Goal: Find specific page/section: Find specific page/section

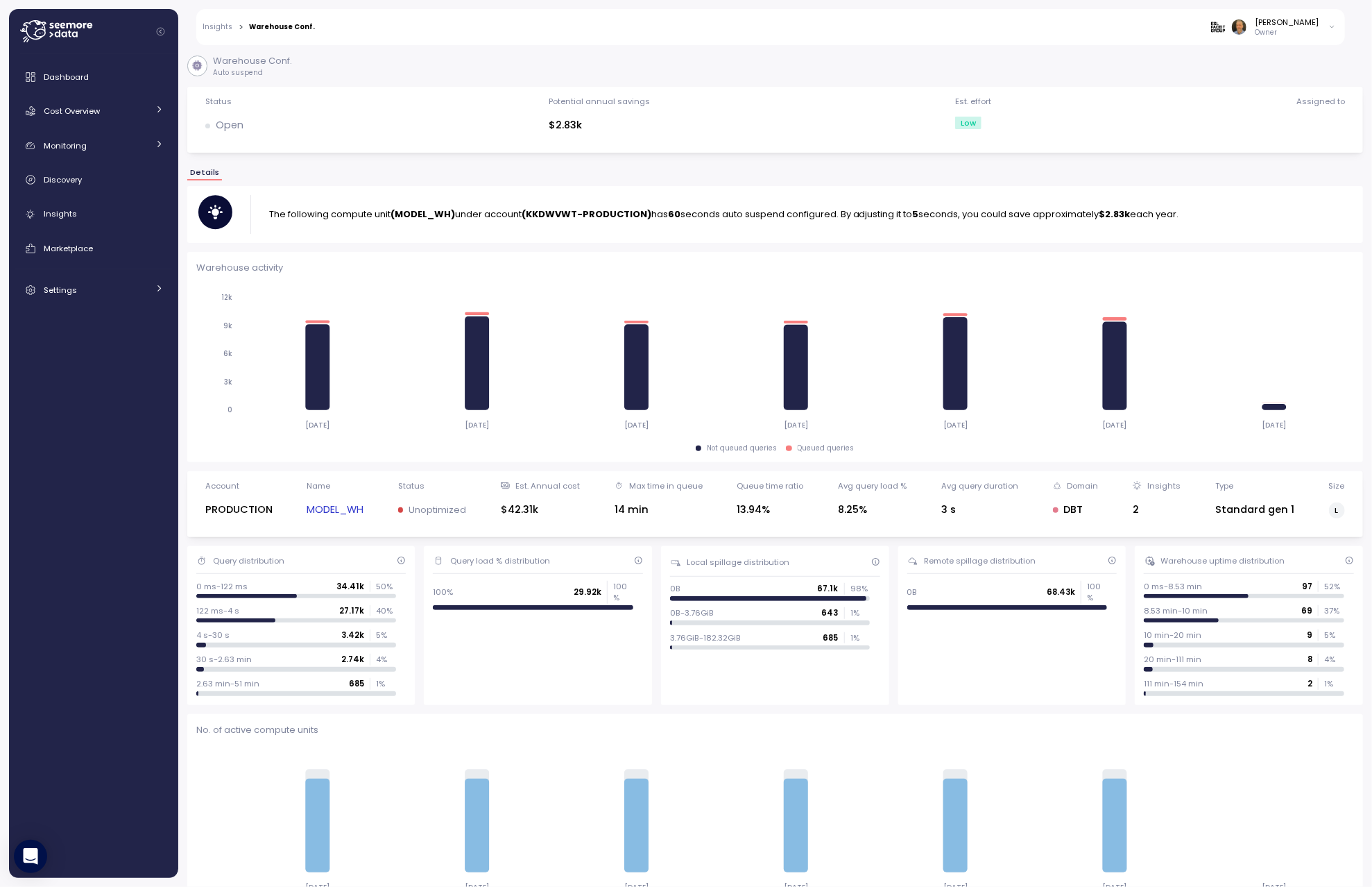
click at [211, 29] on link "Insights" at bounding box center [218, 27] width 30 height 7
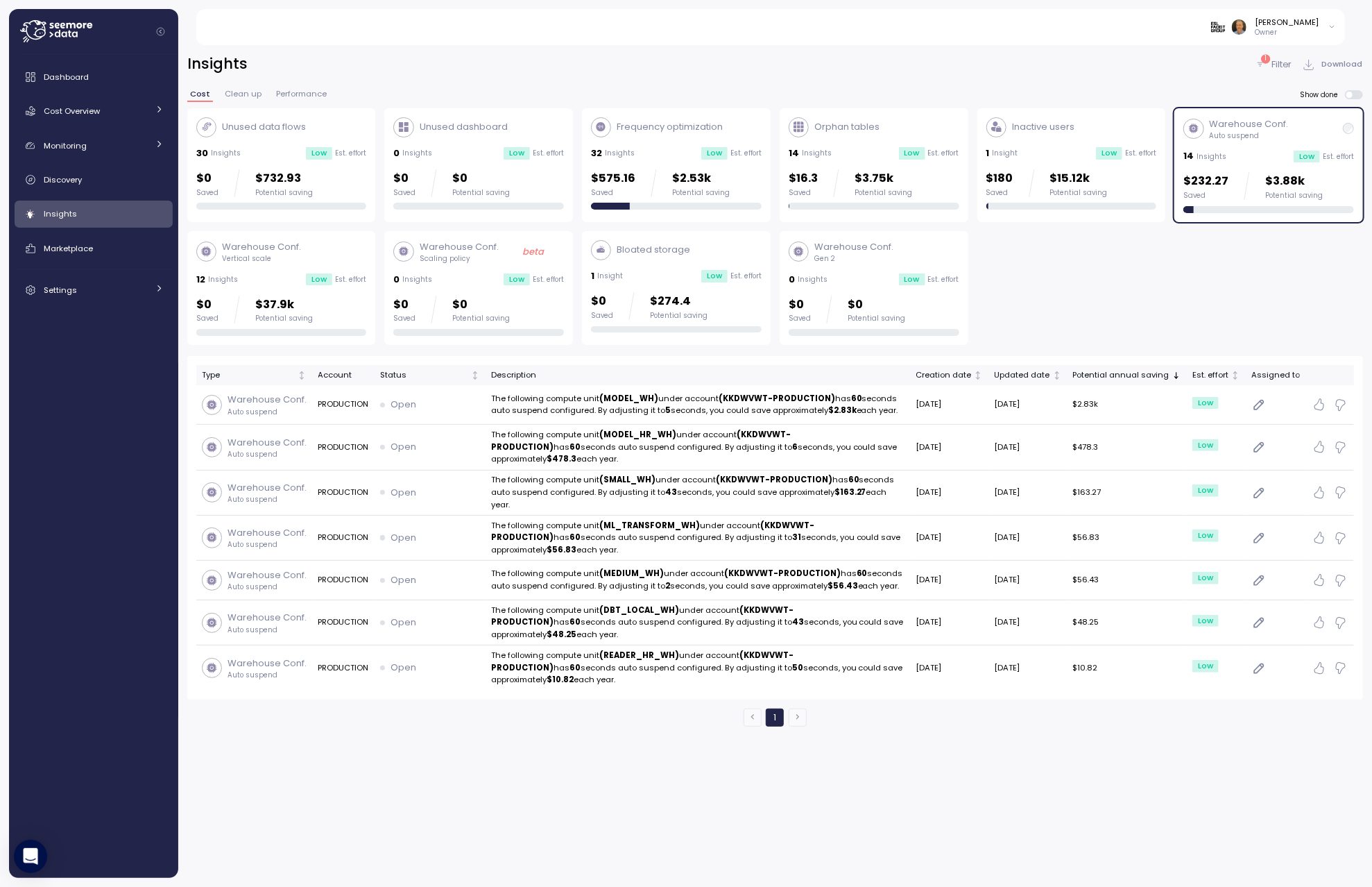
click at [1245, 144] on div "Warehouse Conf. Auto suspend 14 Insights Low Est. effort $232.27 Saved $3.88k P…" at bounding box center [1269, 165] width 171 height 96
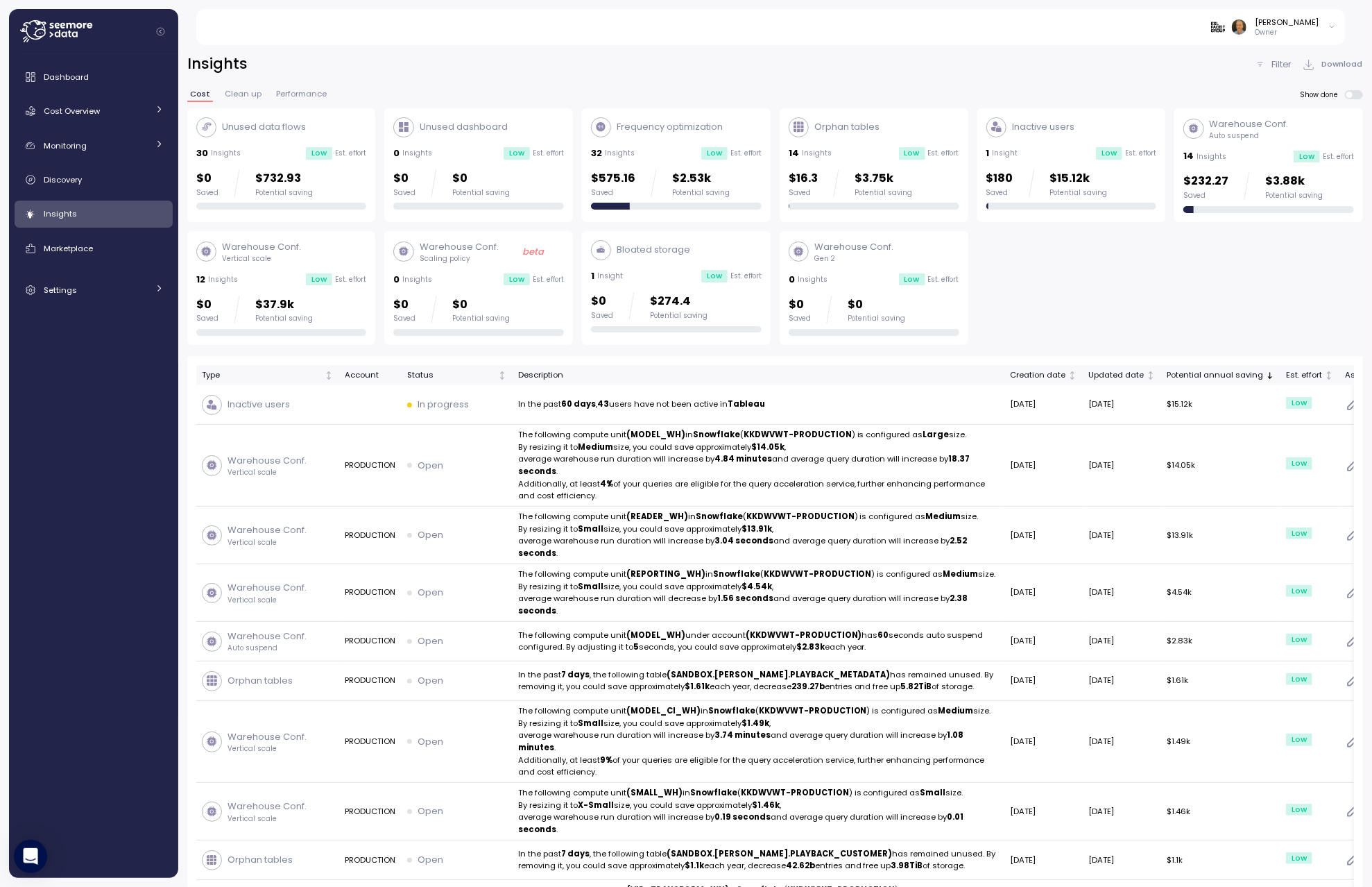
click at [879, 136] on div "Orphan tables" at bounding box center [874, 127] width 171 height 20
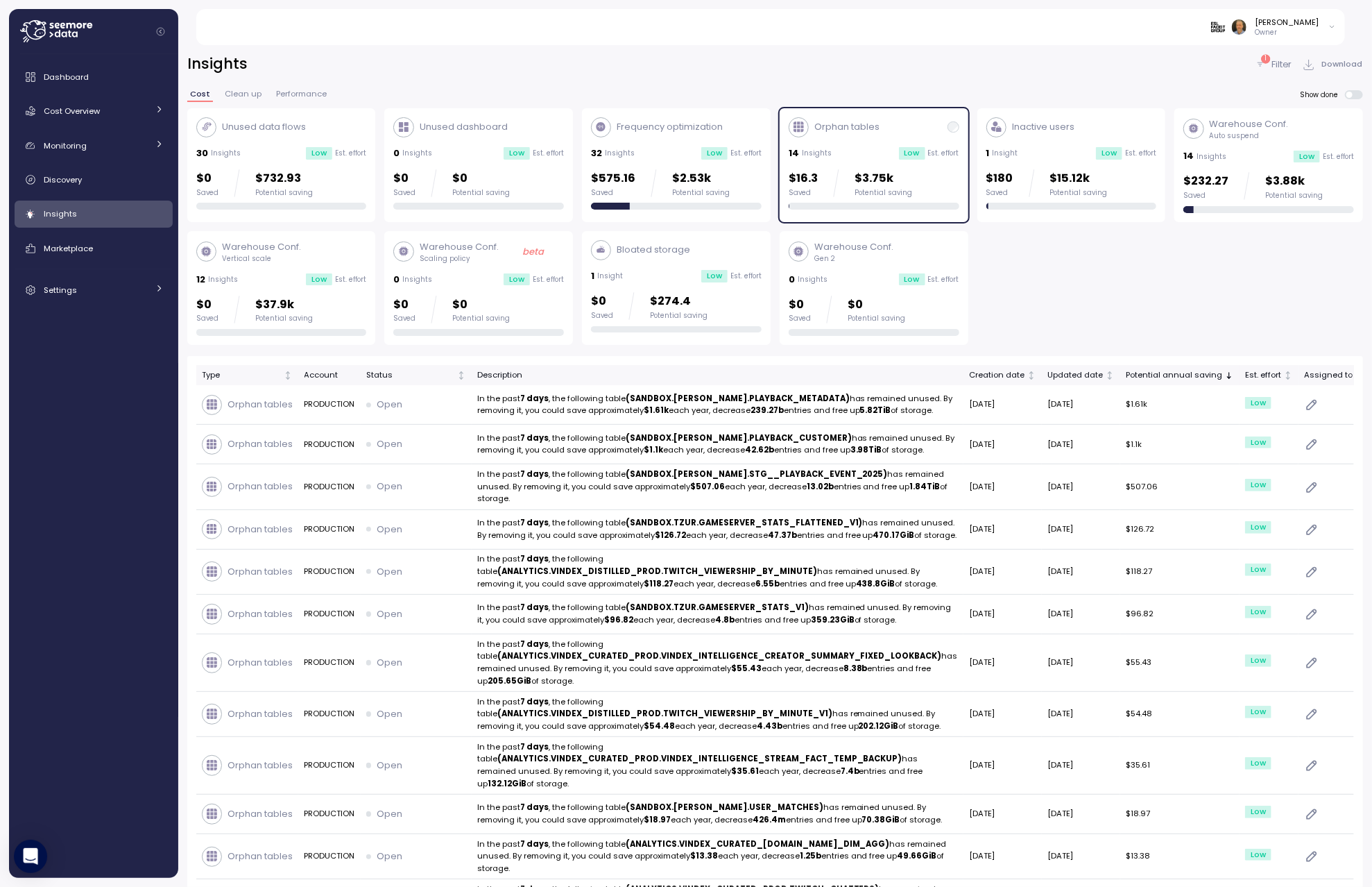
click at [918, 133] on div "Orphan tables" at bounding box center [874, 127] width 171 height 20
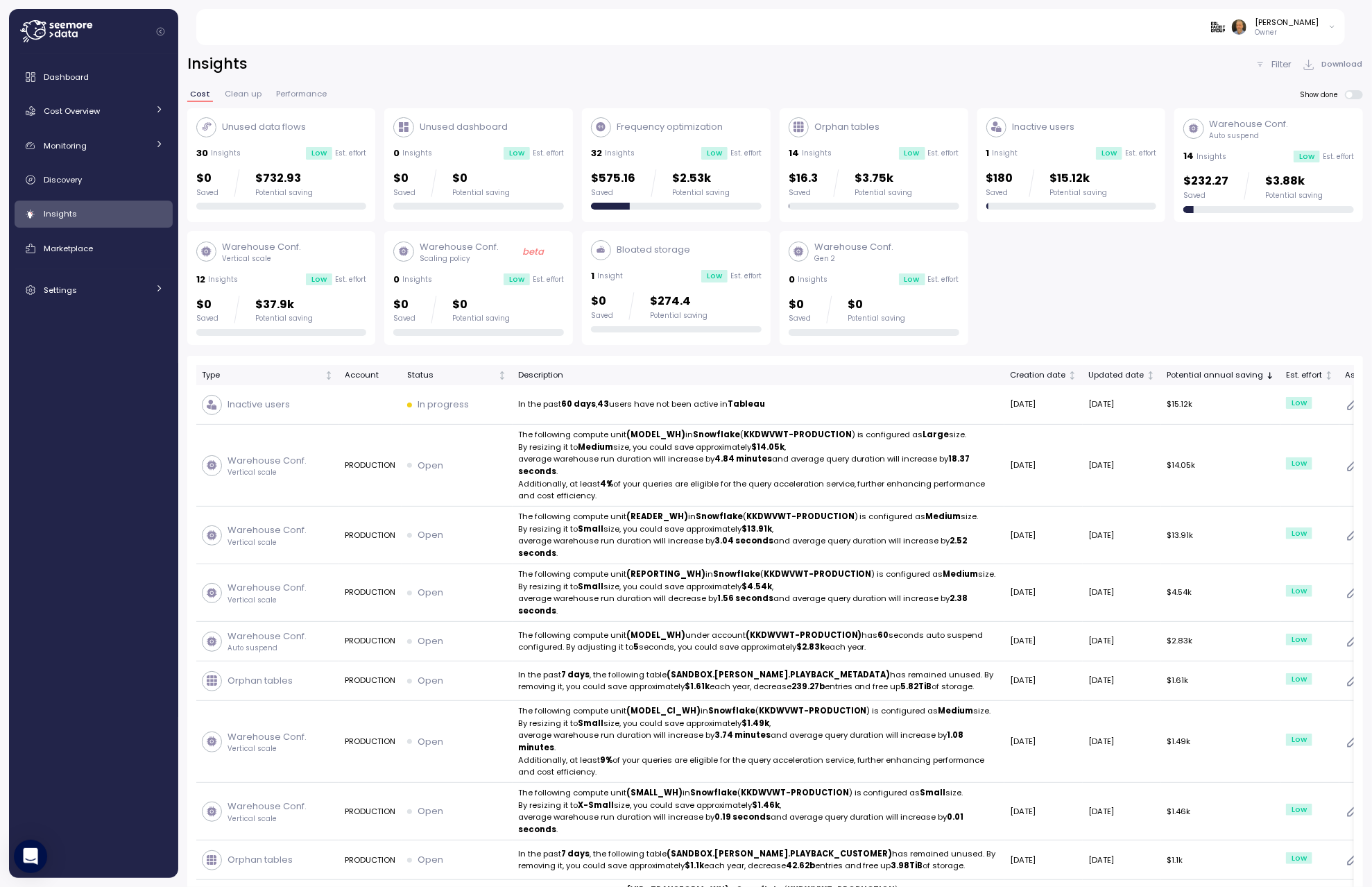
click at [679, 140] on div "Frequency optimization 32 Insights Low Est. effort $575.16 Saved $2.53k Potenti…" at bounding box center [676, 164] width 171 height 93
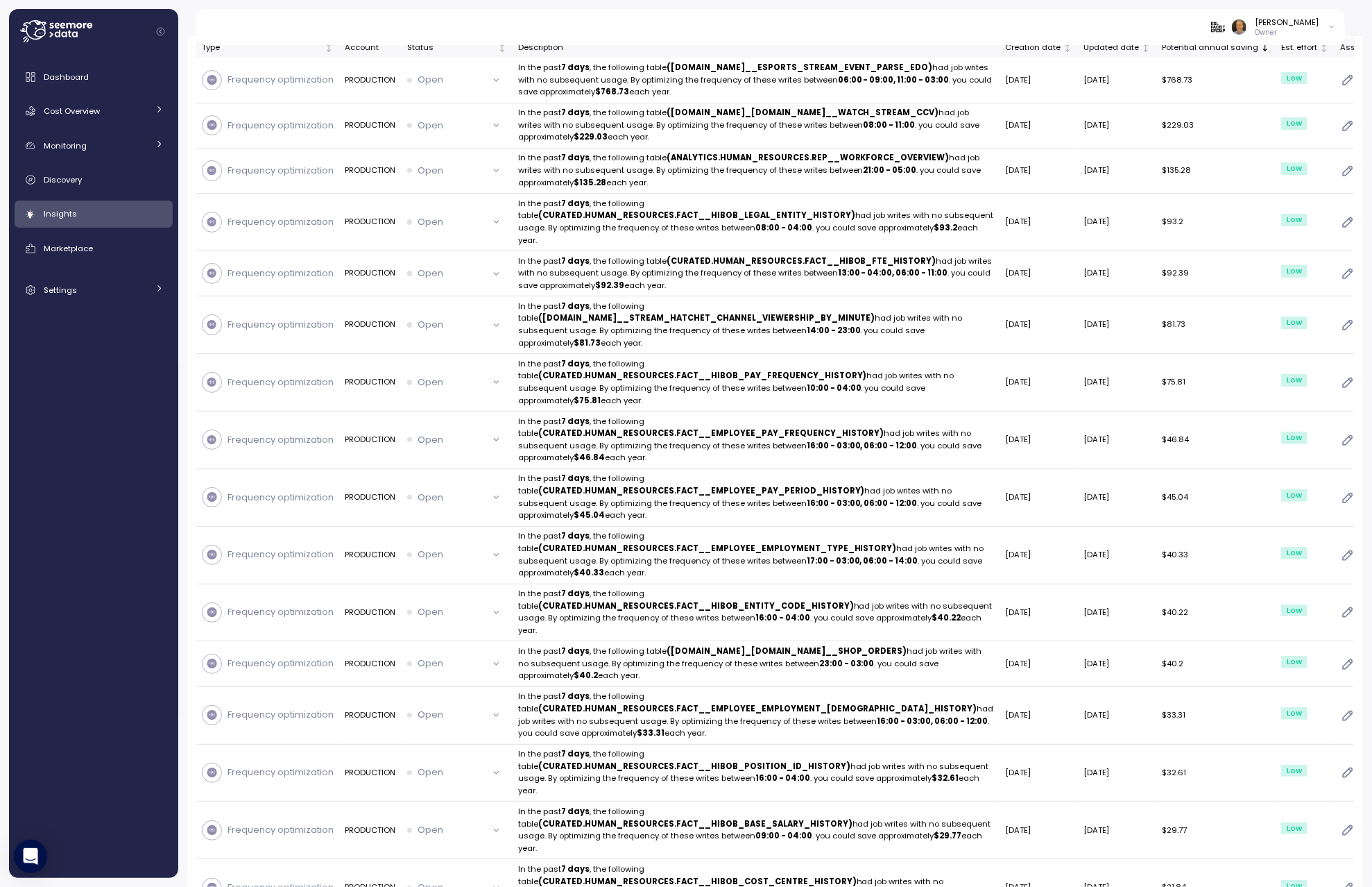
scroll to position [203, 0]
